Goal: Task Accomplishment & Management: Use online tool/utility

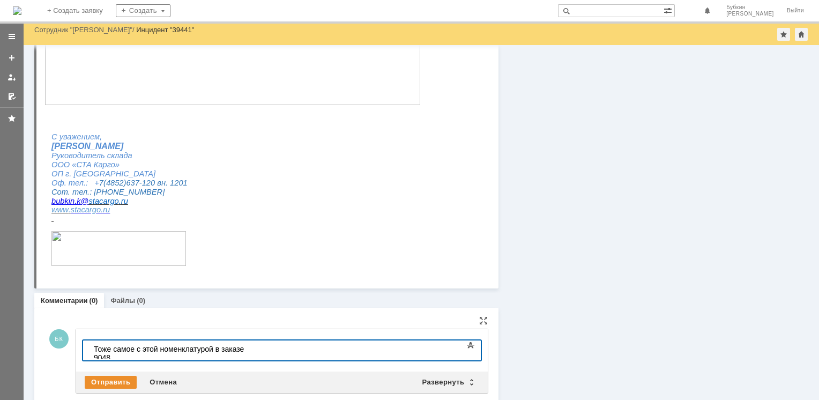
scroll to position [226, 0]
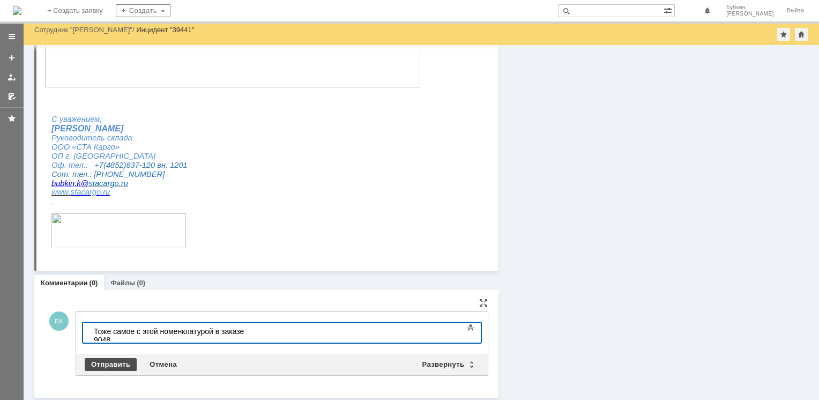
click at [100, 363] on div "Отправить" at bounding box center [111, 364] width 52 height 13
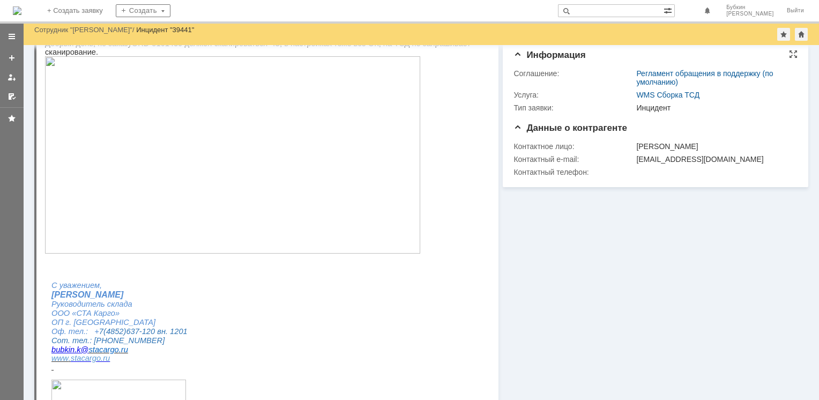
scroll to position [0, 0]
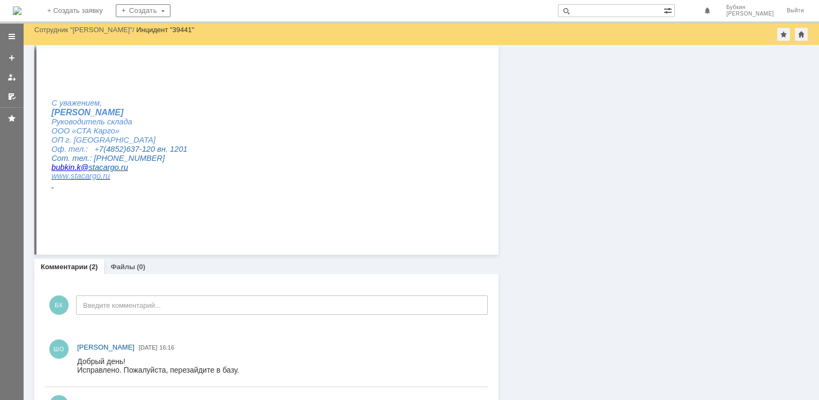
scroll to position [296, 0]
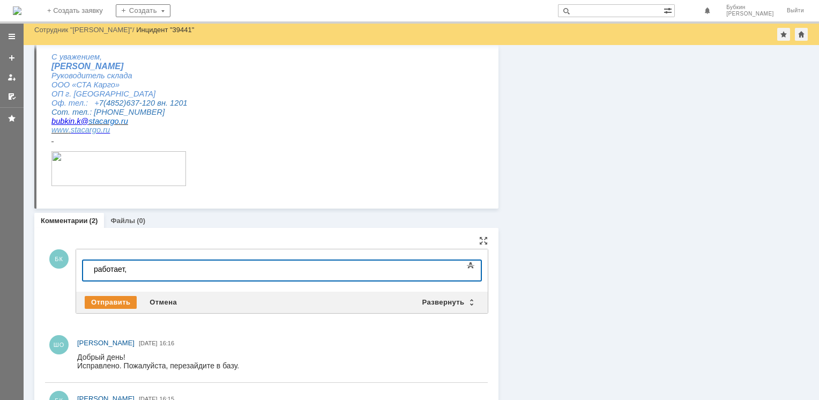
click at [97, 266] on div "работает," at bounding box center [170, 269] width 152 height 9
click at [175, 272] on div "Работает," at bounding box center [170, 269] width 152 height 9
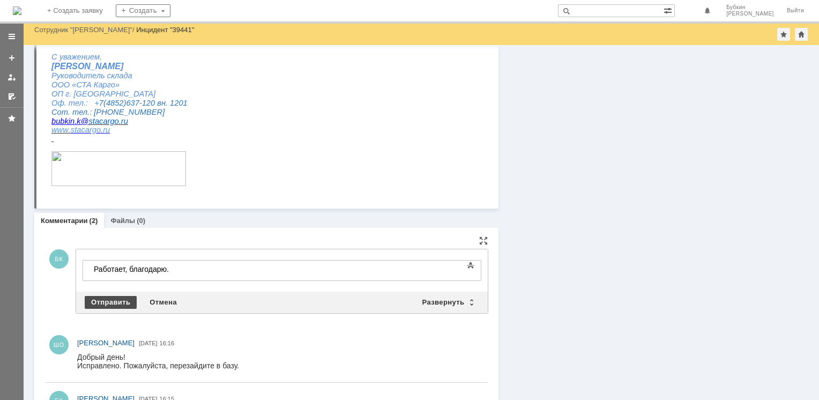
click at [116, 297] on div "Отправить" at bounding box center [111, 302] width 52 height 13
